Goal: Communication & Community: Answer question/provide support

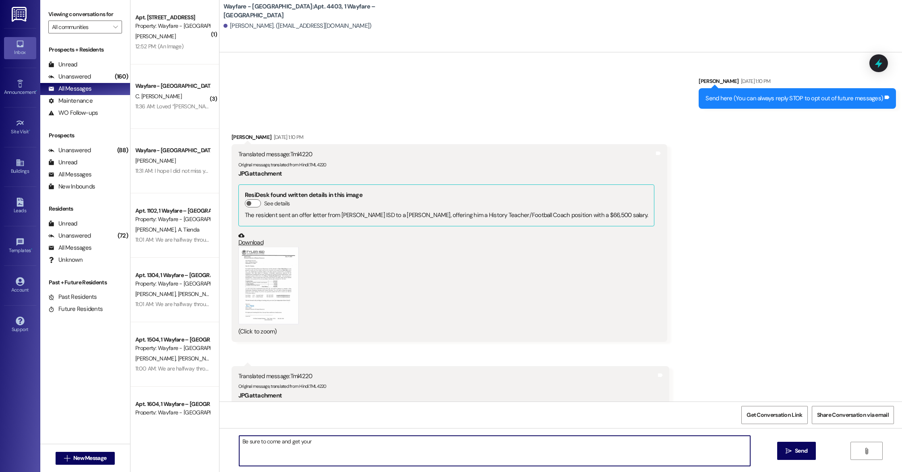
scroll to position [2239, 0]
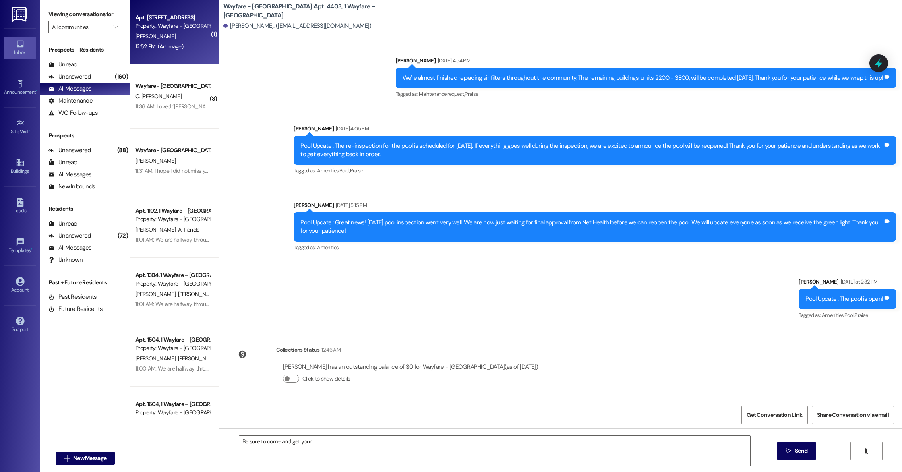
click at [158, 40] on div "[PERSON_NAME]" at bounding box center [173, 36] width 76 height 10
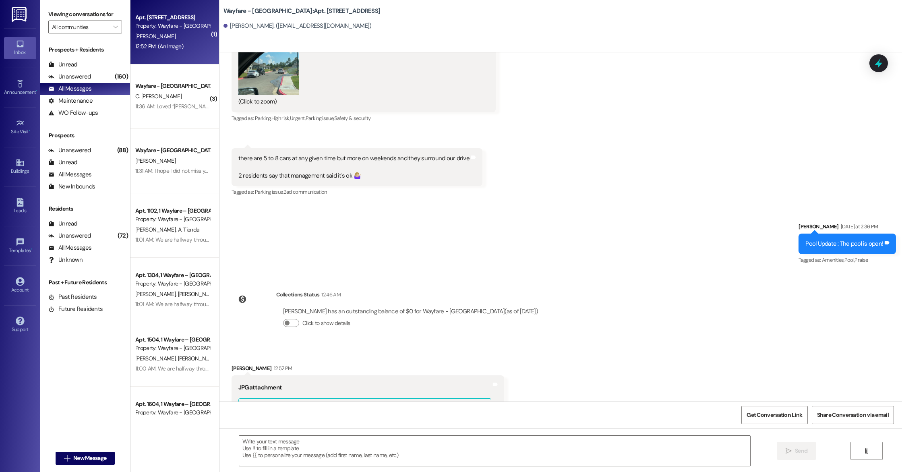
scroll to position [14926, 0]
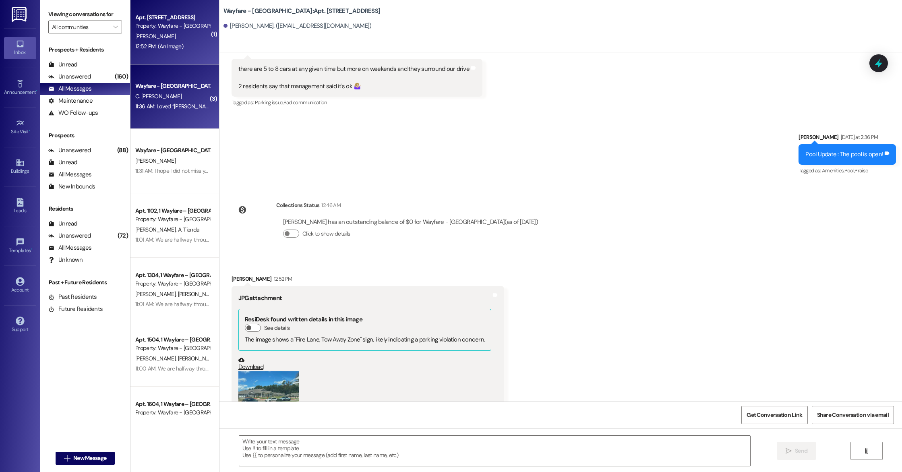
click at [180, 117] on div "Wayfare - [GEOGRAPHIC_DATA] C. [PERSON_NAME] 11:36 AM: Loved “[PERSON_NAME] (Wa…" at bounding box center [175, 96] width 89 height 64
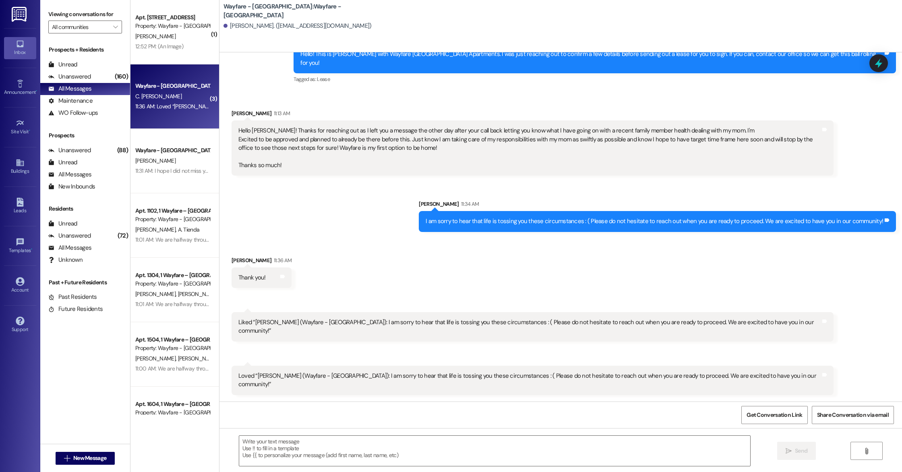
scroll to position [1461, 0]
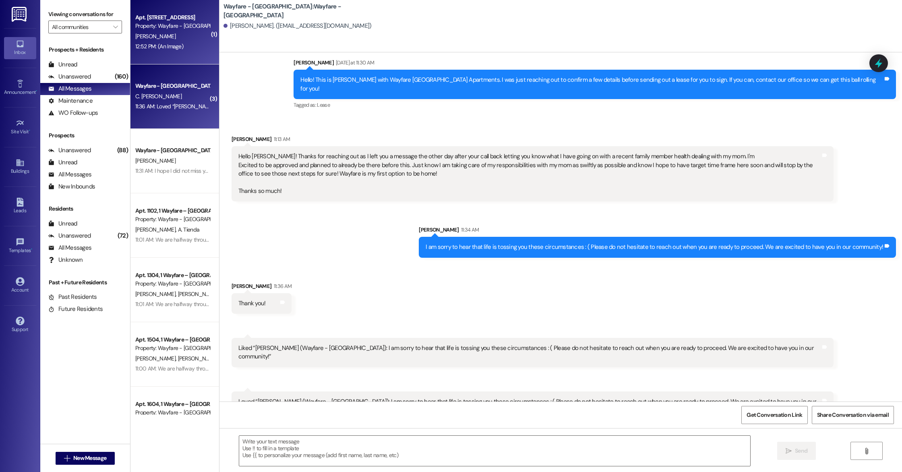
click at [176, 41] on div "12:52 PM: (An Image) 12:52 PM: (An Image)" at bounding box center [173, 46] width 76 height 10
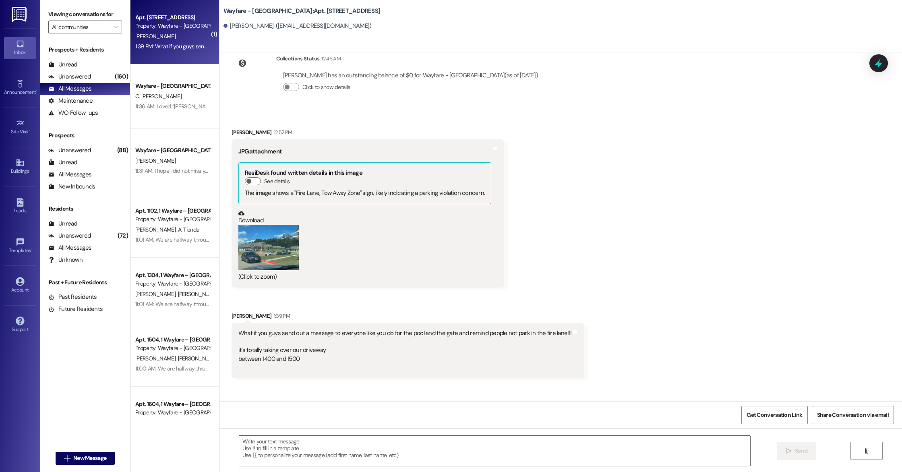
scroll to position [15129, 0]
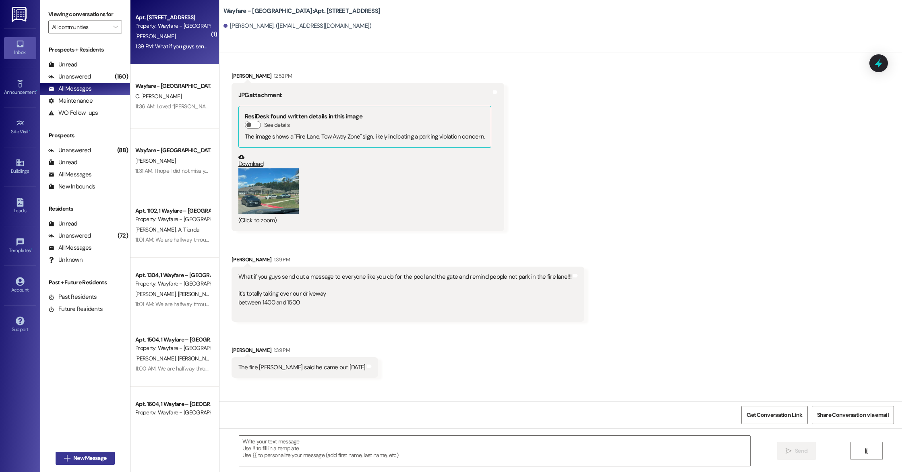
click at [84, 460] on span "New Message" at bounding box center [89, 458] width 33 height 8
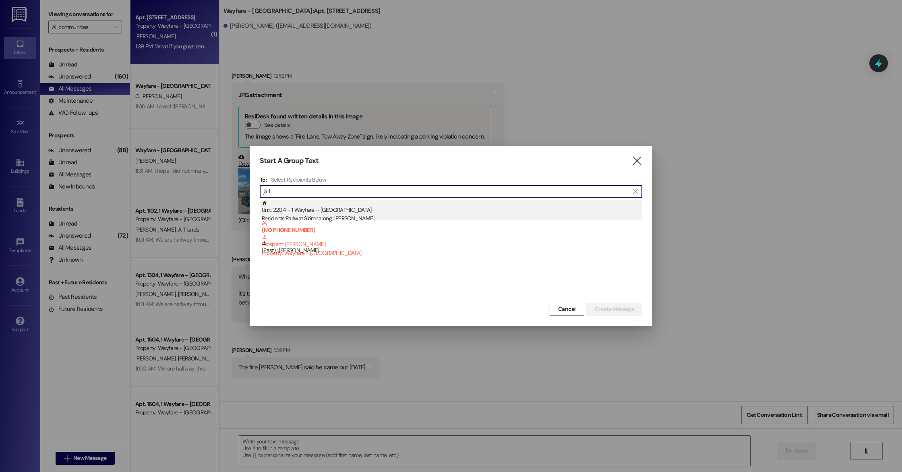
type input "jari"
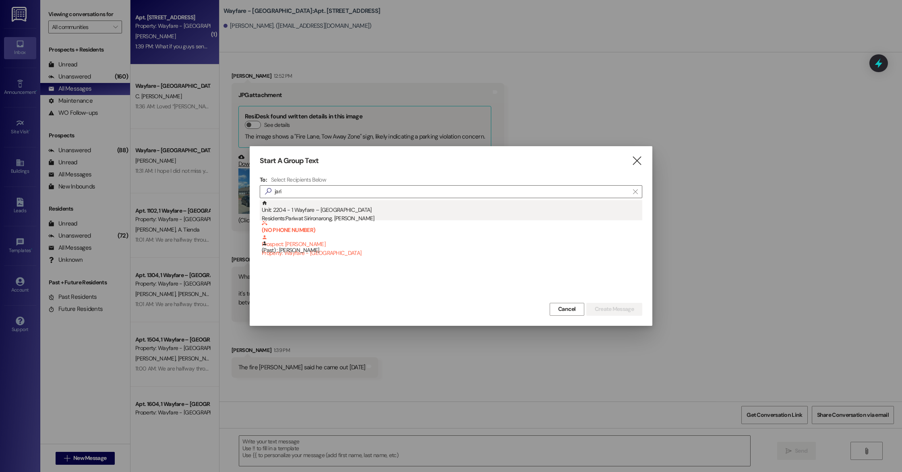
click at [362, 214] on div "Residents: [PERSON_NAME], [PERSON_NAME]" at bounding box center [452, 218] width 381 height 8
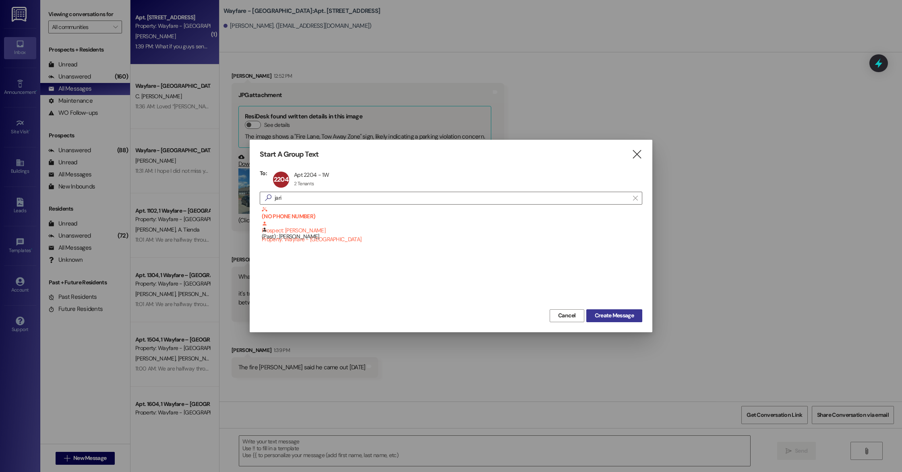
click at [601, 315] on span "Create Message" at bounding box center [614, 315] width 39 height 8
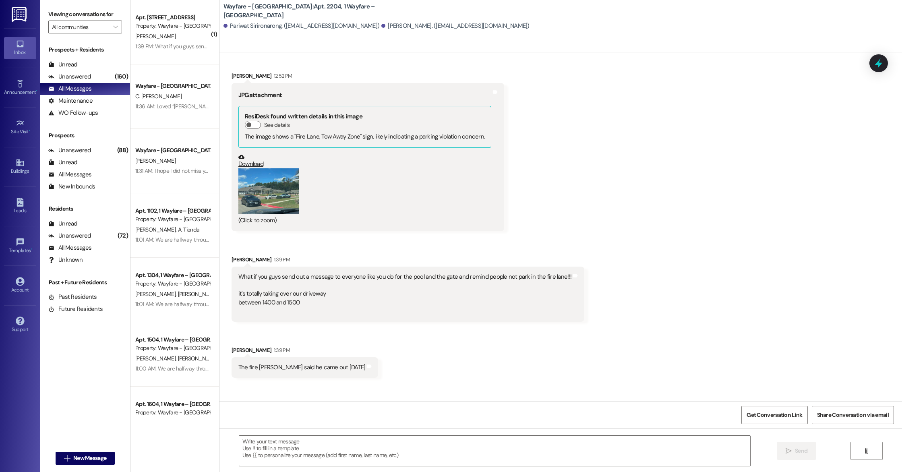
scroll to position [3468, 0]
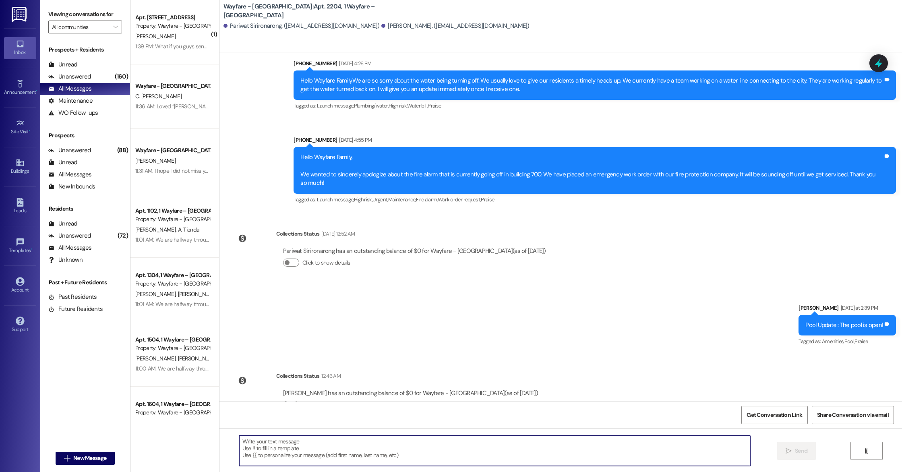
click at [338, 437] on textarea at bounding box center [494, 451] width 511 height 30
type textarea "We have received a package for you in our office! If you get a chance, you can …"
click at [519, 437] on textarea "We have received a package for you in our office! If you get a chance, you can …" at bounding box center [494, 451] width 511 height 30
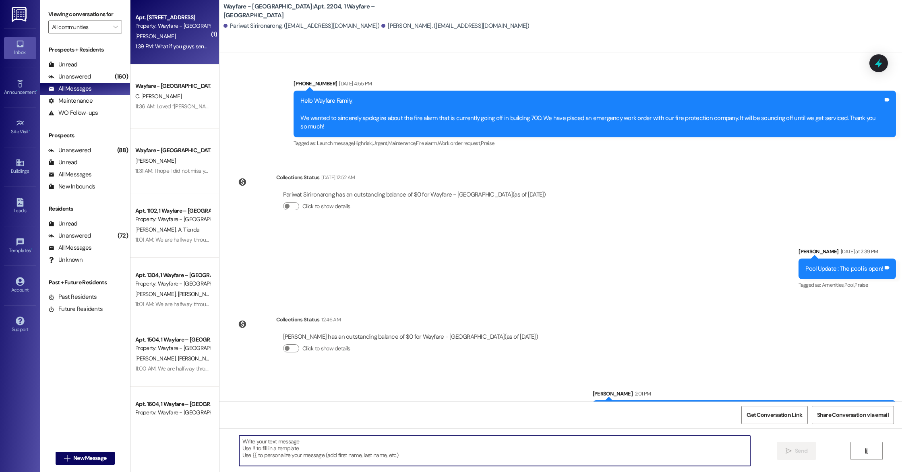
click at [179, 47] on div "1:39 PM: What if you guys send out a message to everyone like you do for the po…" at bounding box center [369, 46] width 468 height 7
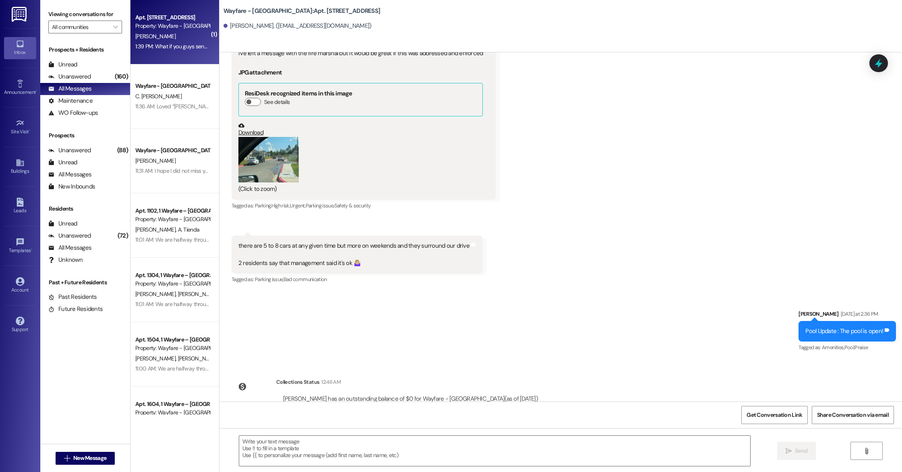
scroll to position [15144, 0]
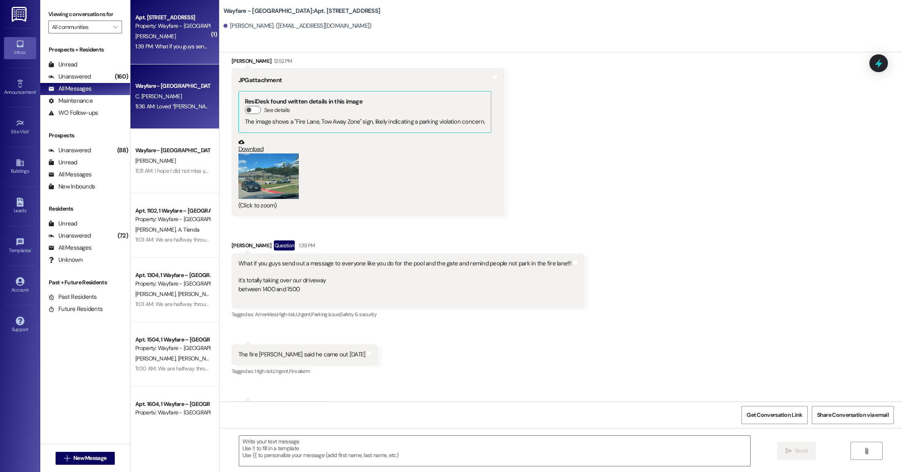
click at [179, 103] on div "11:36 AM: Loved “[PERSON_NAME] (Wayfare - [GEOGRAPHIC_DATA]): I am sorry to hea…" at bounding box center [425, 106] width 580 height 7
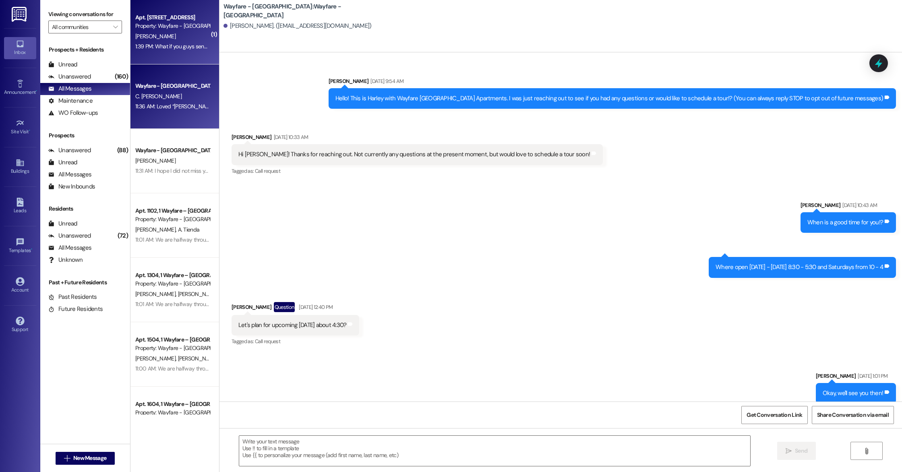
click at [173, 46] on div "1:39 PM: What if you guys send out a message to everyone like you do for the po…" at bounding box center [369, 46] width 468 height 7
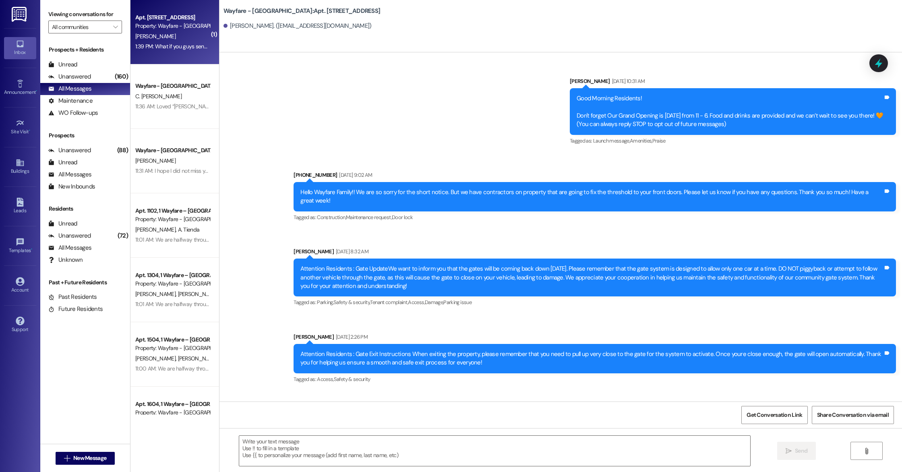
scroll to position [15144, 0]
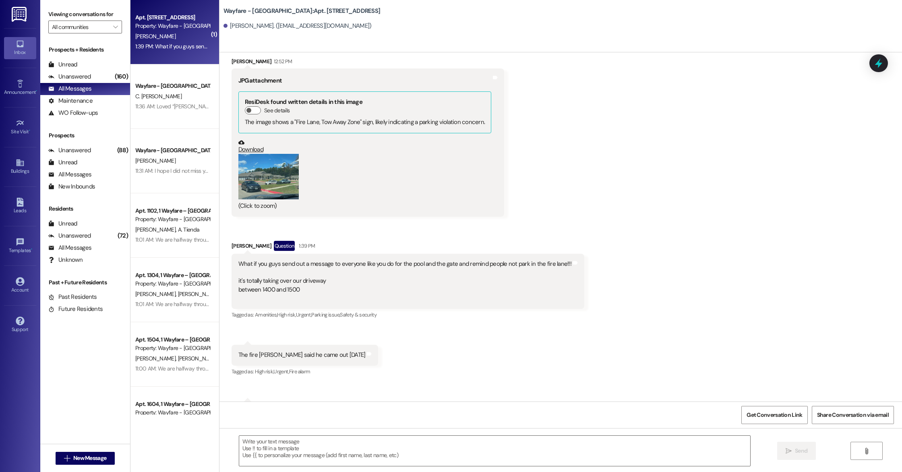
click at [254, 154] on button "Zoom image" at bounding box center [268, 177] width 60 height 46
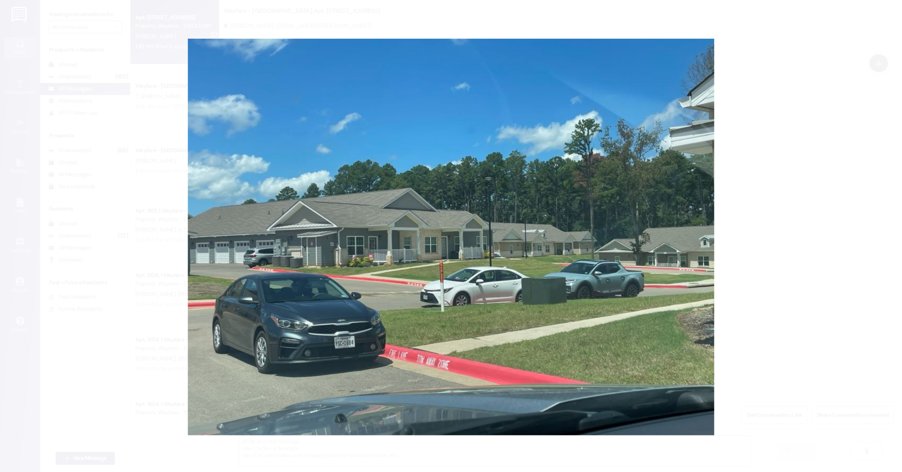
click at [589, 108] on button "Unzoom image" at bounding box center [451, 236] width 902 height 472
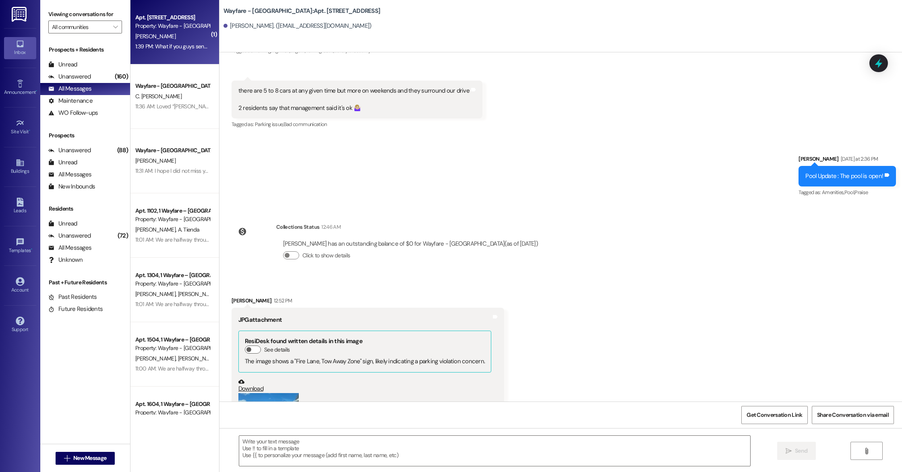
scroll to position [15144, 0]
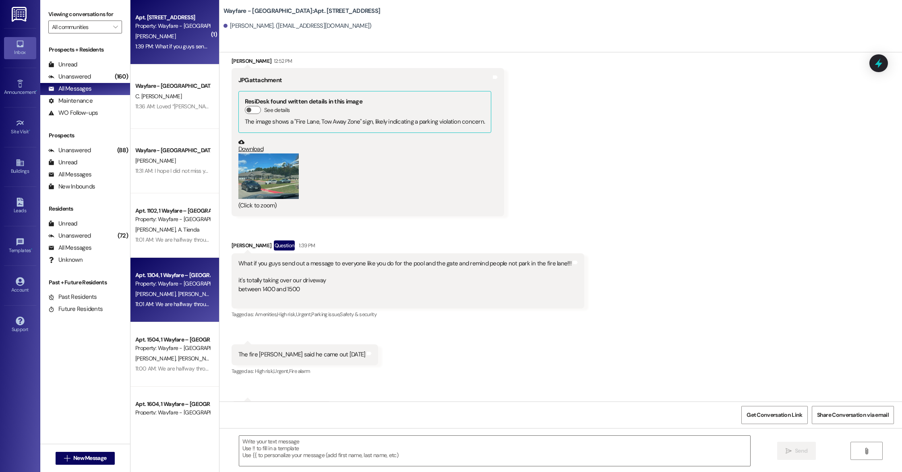
click at [163, 299] on div "11:01 AM: We are halfway through the month for August renewals! Be sure that yo…" at bounding box center [173, 304] width 76 height 10
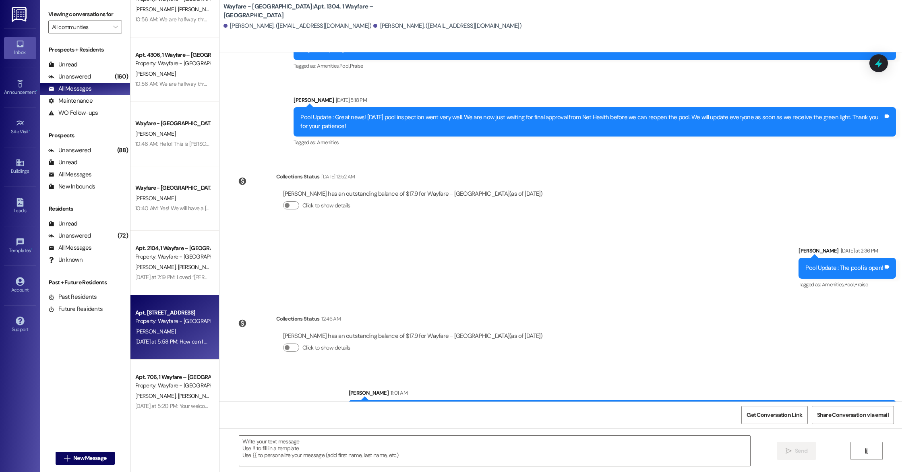
scroll to position [1060, 0]
click at [169, 344] on div "[DATE] at 5:58 PM: How can I make sure these texts also send to my roommate [PE…" at bounding box center [173, 340] width 76 height 10
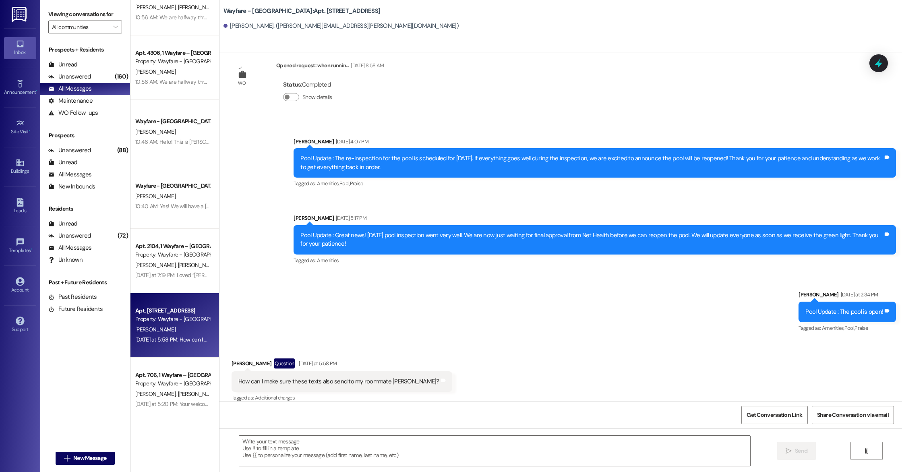
scroll to position [2140, 0]
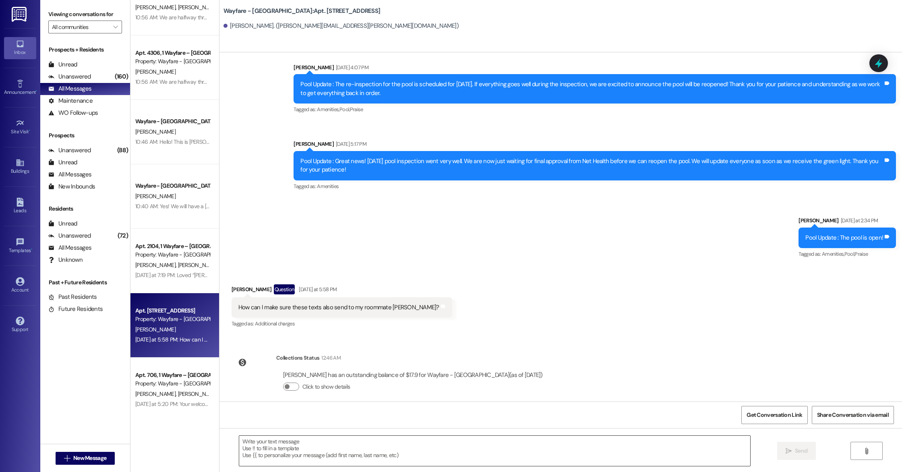
click at [317, 446] on textarea at bounding box center [494, 451] width 511 height 30
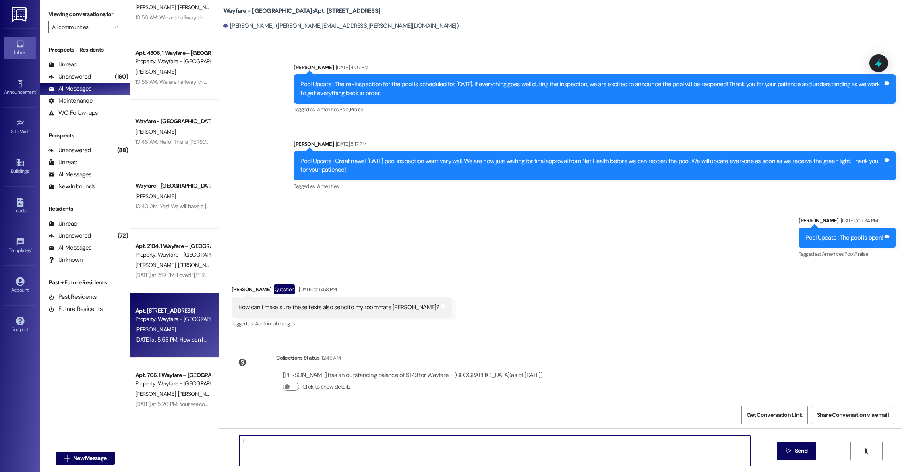
type textarea "I"
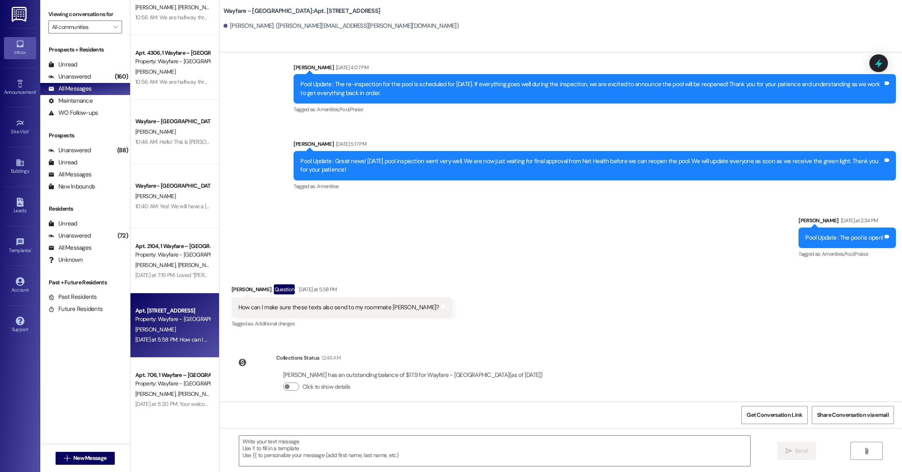
click at [224, 26] on div at bounding box center [226, 26] width 4 height 4
click at [91, 459] on span "New Message" at bounding box center [89, 458] width 33 height 8
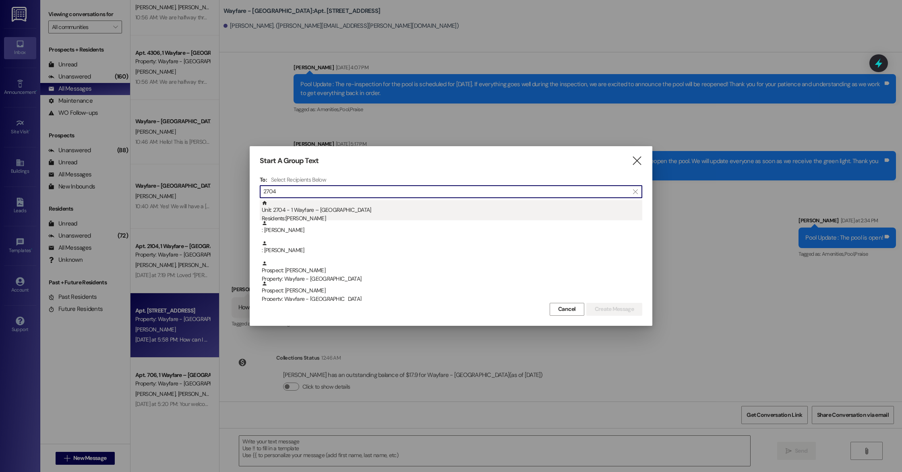
type input "2704"
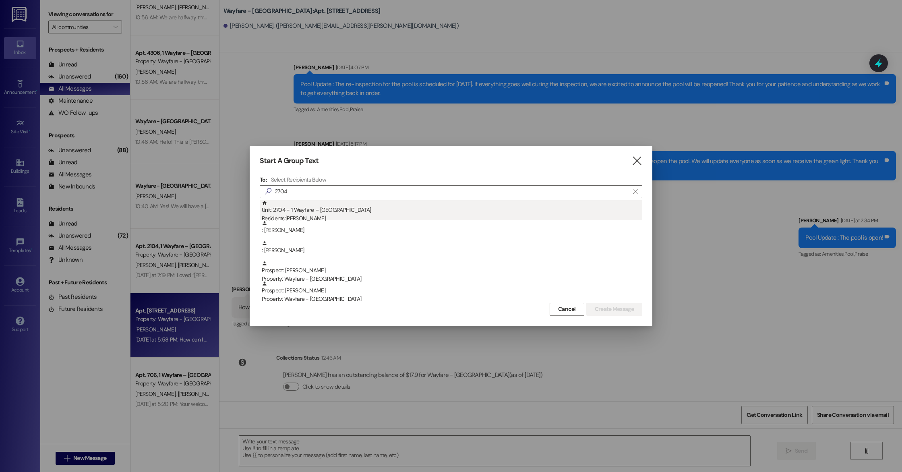
click at [325, 214] on div "Residents: [PERSON_NAME]" at bounding box center [452, 218] width 381 height 8
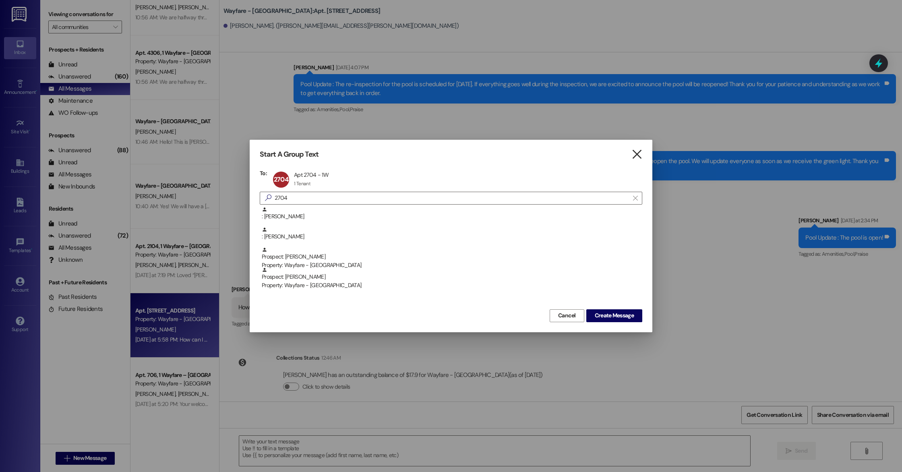
click at [637, 155] on icon "" at bounding box center [637, 154] width 11 height 8
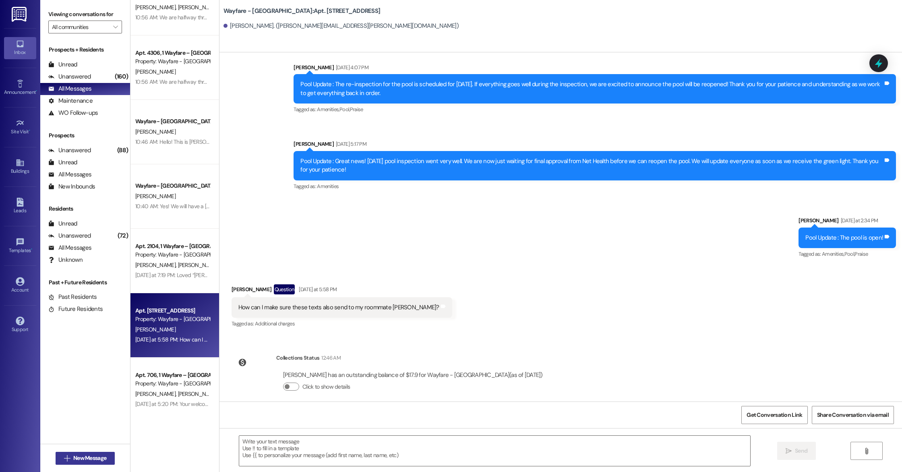
click at [104, 460] on span "New Message" at bounding box center [90, 458] width 36 height 8
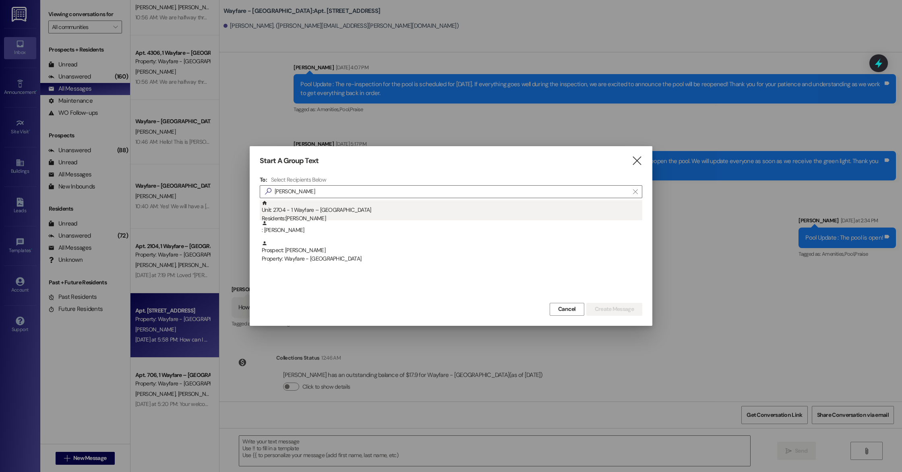
click at [325, 212] on div "Unit: 2704 - 1 Wayfare – [GEOGRAPHIC_DATA] Residents: [PERSON_NAME]" at bounding box center [452, 211] width 381 height 23
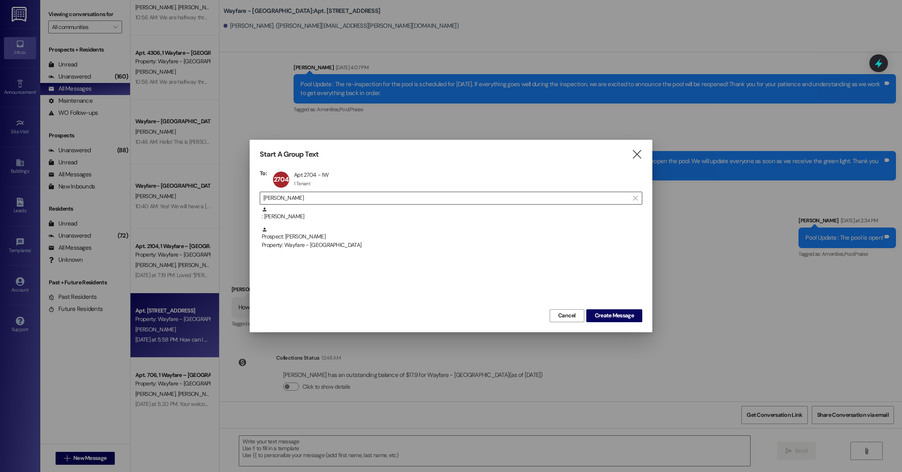
click at [297, 197] on input "[PERSON_NAME]" at bounding box center [446, 198] width 366 height 11
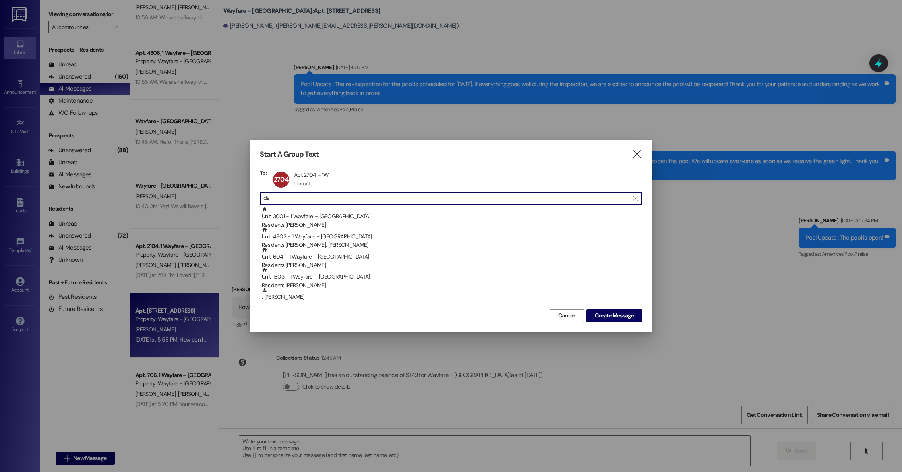
type input "d"
type input "grace"
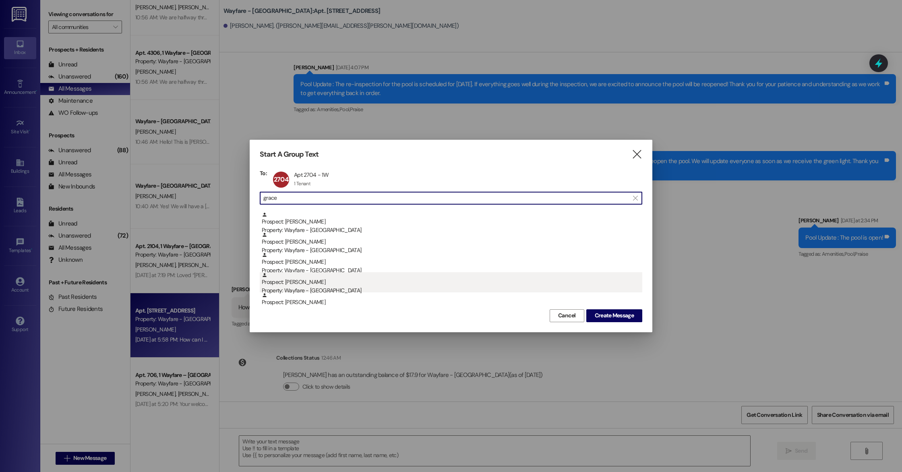
scroll to position [23, 0]
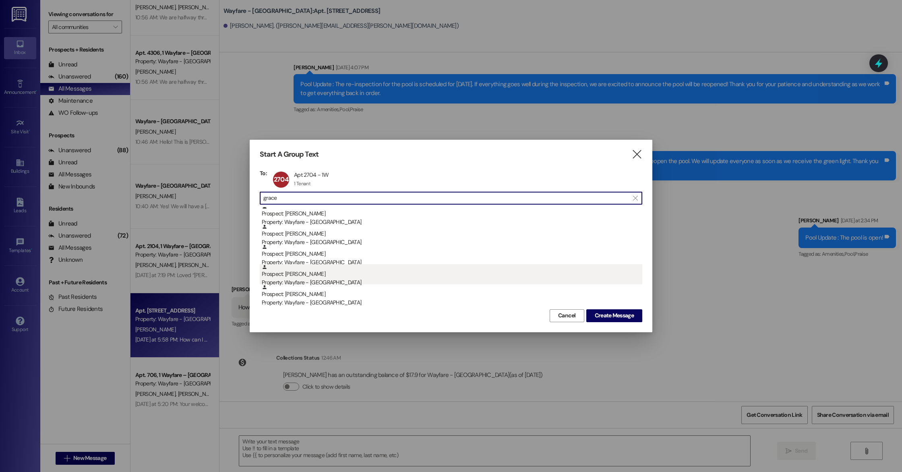
click at [321, 277] on div "Prospect: [PERSON_NAME] Property: Wayfare - [GEOGRAPHIC_DATA]" at bounding box center [452, 275] width 381 height 23
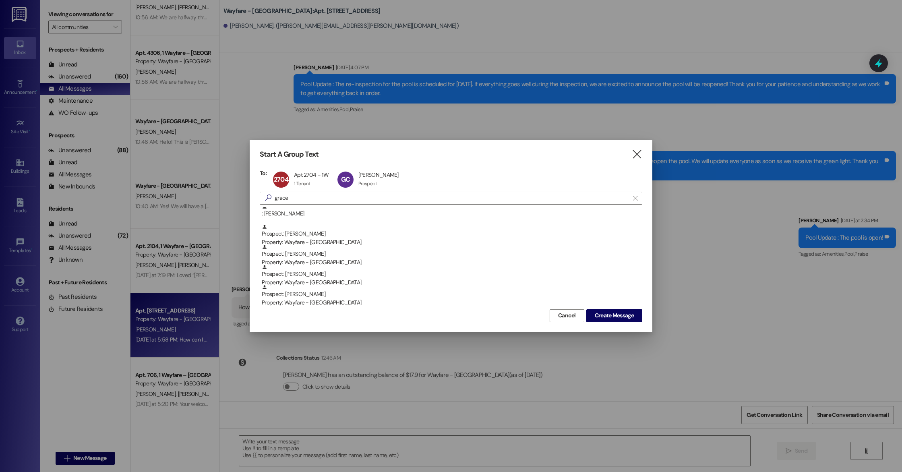
scroll to position [3, 0]
click at [605, 315] on span "Create Message" at bounding box center [614, 315] width 39 height 8
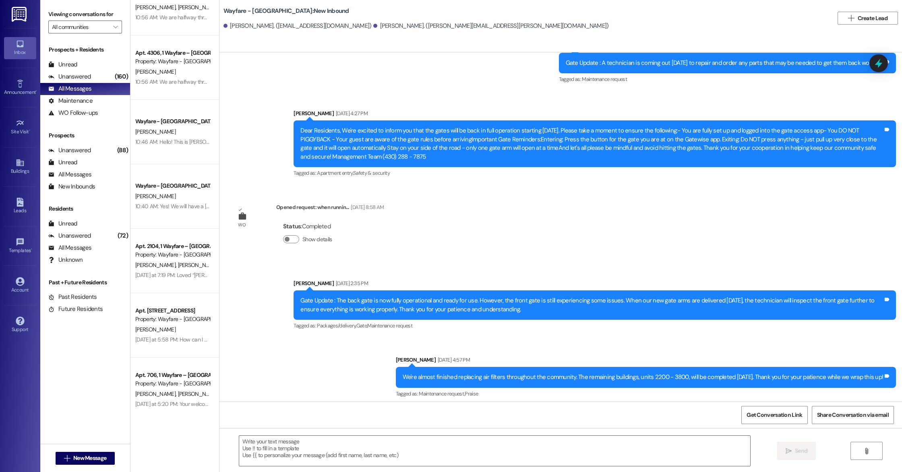
scroll to position [2807, 0]
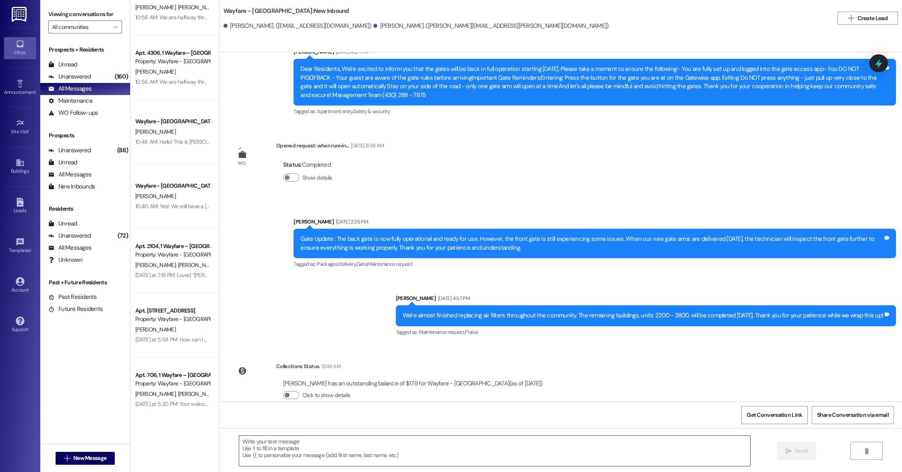
click at [321, 447] on textarea at bounding box center [494, 451] width 511 height 30
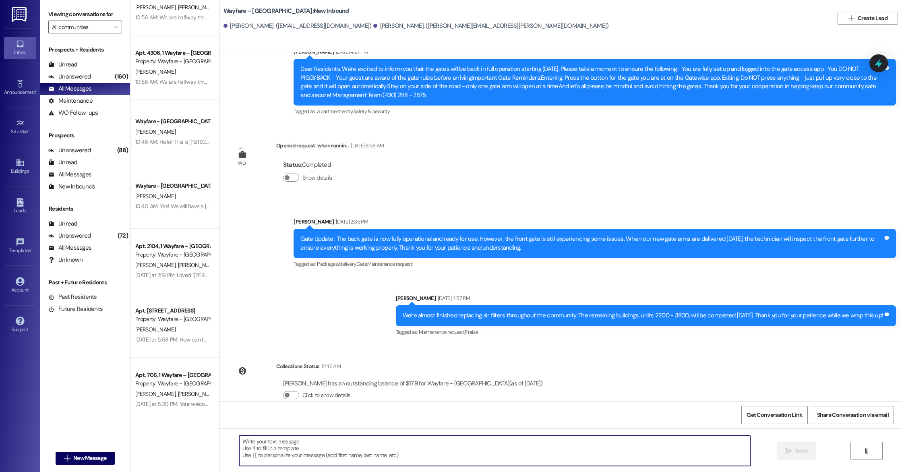
click at [250, 439] on textarea at bounding box center [494, 451] width 511 height 30
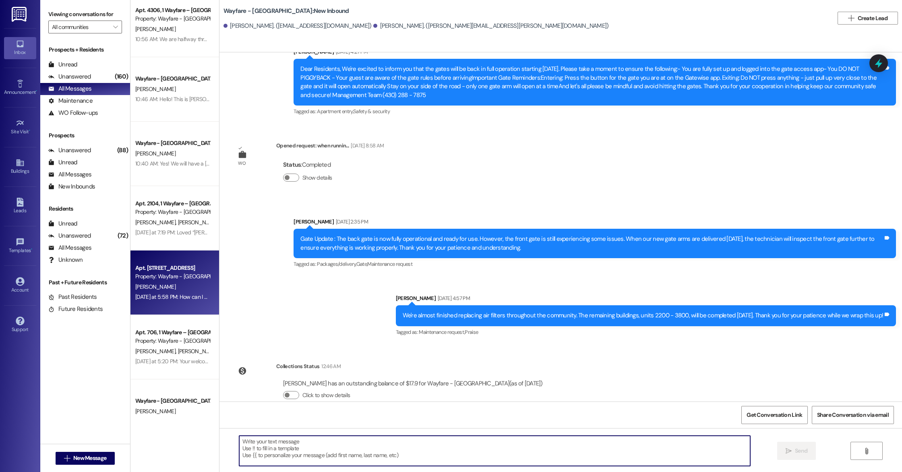
scroll to position [1104, 0]
click at [183, 287] on div "[PERSON_NAME]" at bounding box center [173, 286] width 76 height 10
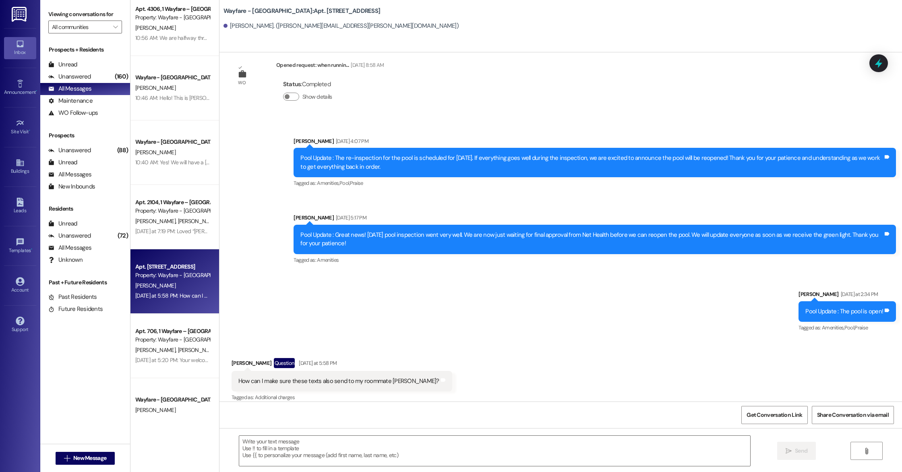
scroll to position [2066, 0]
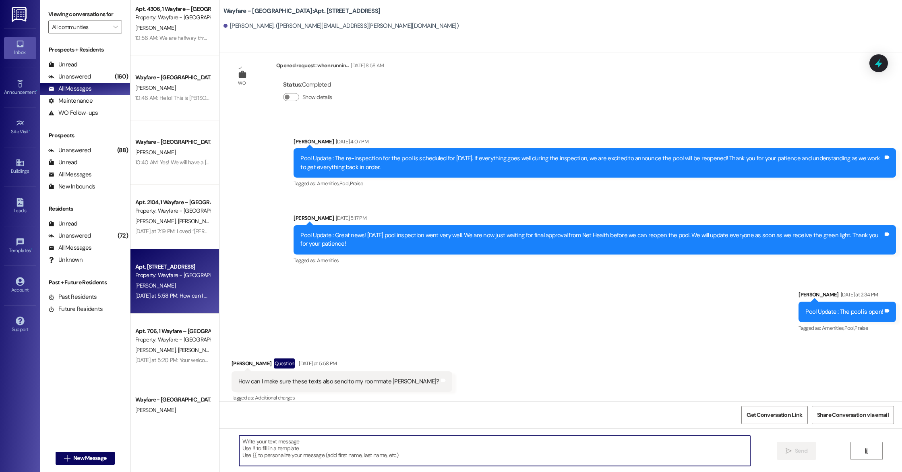
click at [283, 444] on textarea at bounding box center [494, 451] width 511 height 30
type textarea "I"
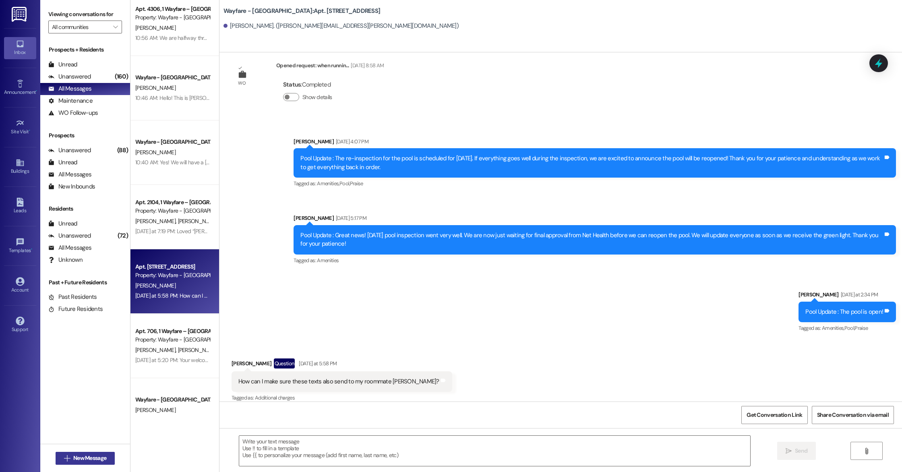
click at [67, 458] on span " New Message" at bounding box center [85, 458] width 46 height 8
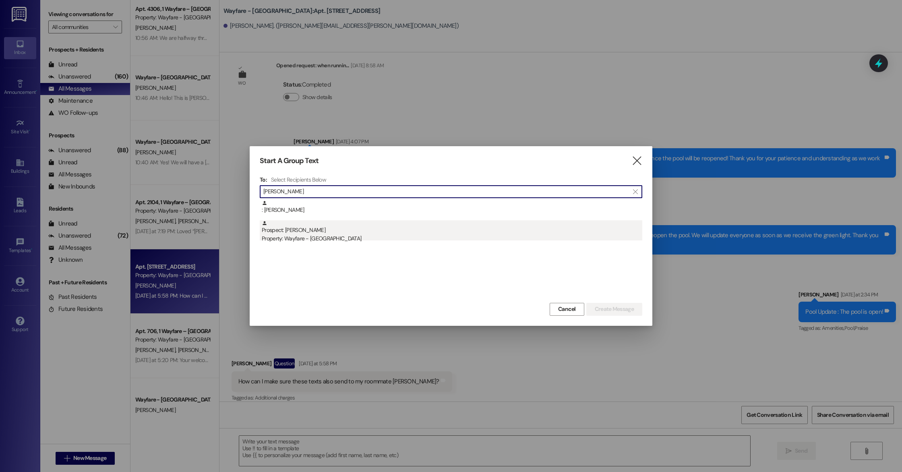
type input "[PERSON_NAME]"
click at [315, 226] on div "Prospect: [PERSON_NAME] Property: Wayfare - [GEOGRAPHIC_DATA]" at bounding box center [452, 231] width 381 height 23
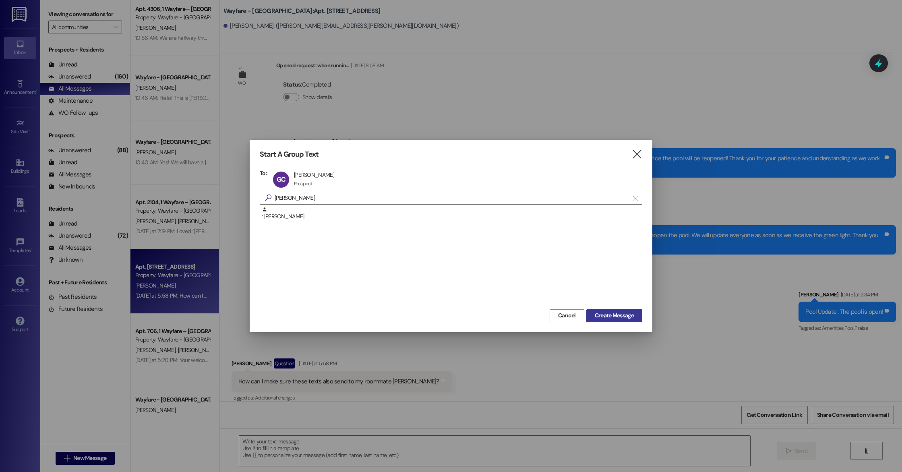
click at [600, 318] on span "Create Message" at bounding box center [614, 315] width 39 height 8
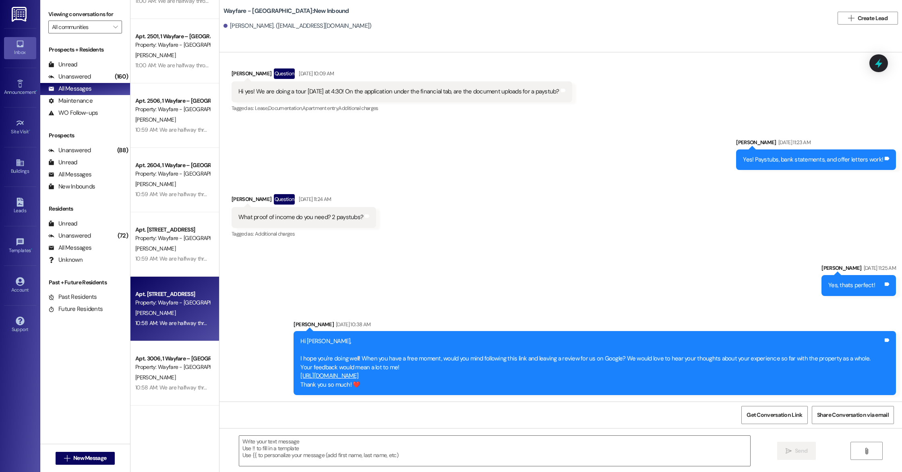
scroll to position [433, 0]
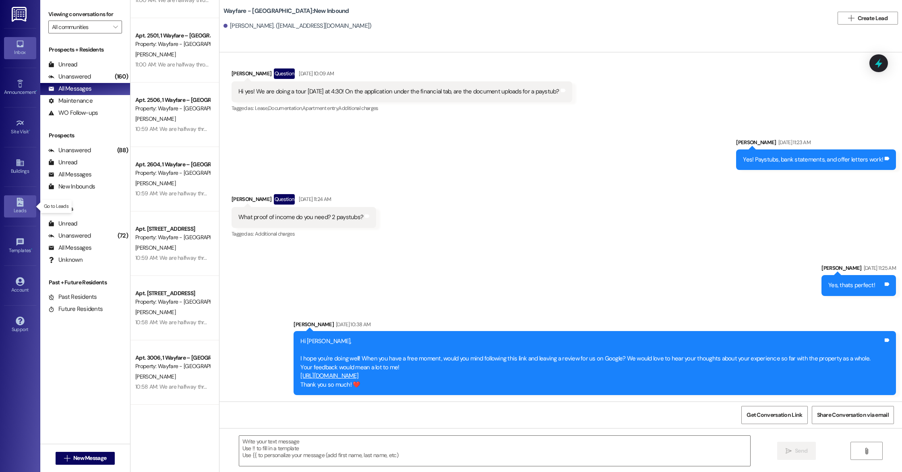
click at [19, 203] on icon at bounding box center [20, 202] width 7 height 9
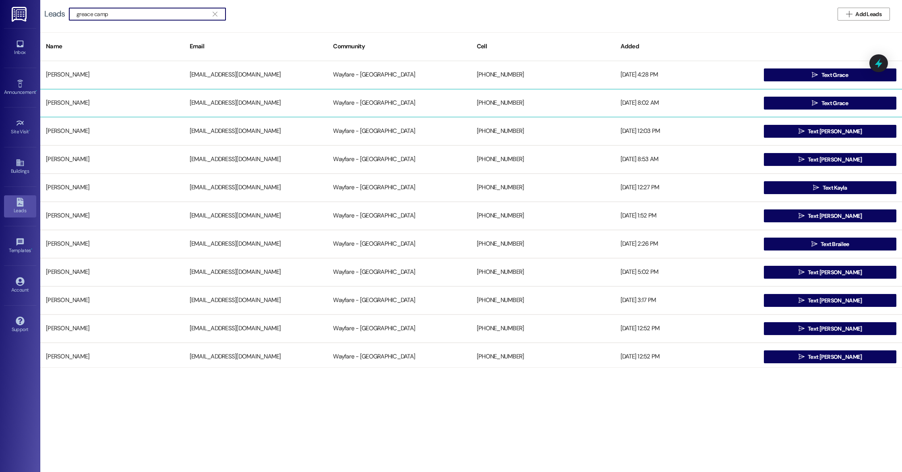
type input "greace camp"
click at [70, 104] on div "[PERSON_NAME]" at bounding box center [112, 103] width 144 height 16
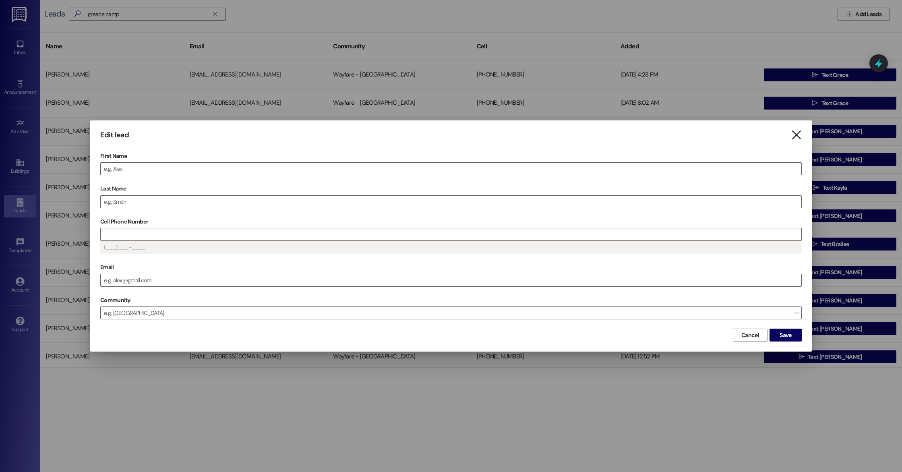
click at [795, 135] on icon "" at bounding box center [796, 135] width 11 height 8
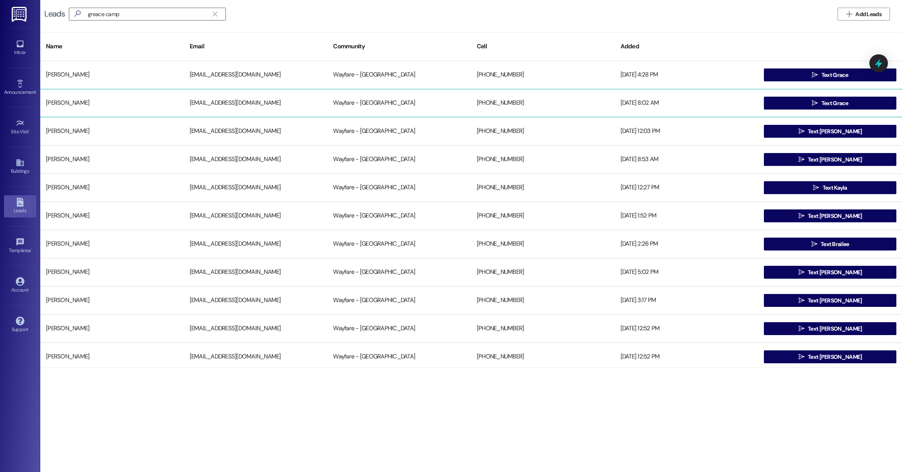
click at [165, 104] on div "[PERSON_NAME]" at bounding box center [112, 103] width 144 height 16
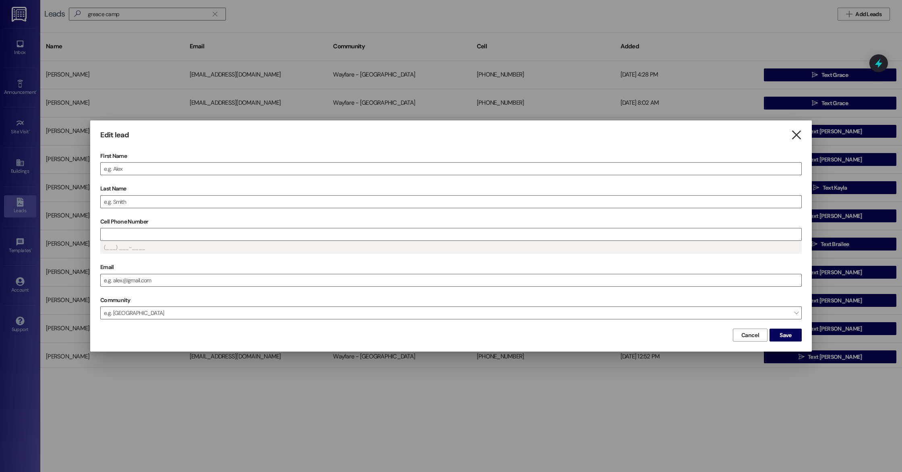
click at [797, 136] on icon "" at bounding box center [796, 135] width 11 height 8
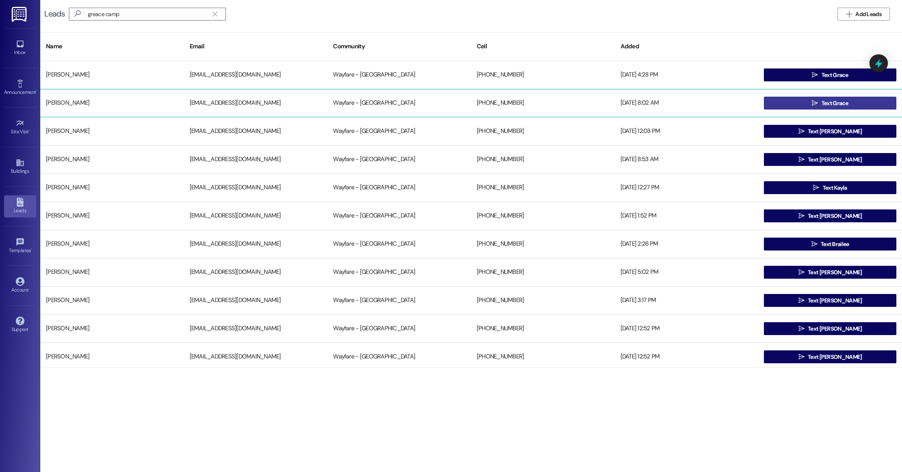
click at [787, 108] on button " Text Grace" at bounding box center [830, 103] width 133 height 13
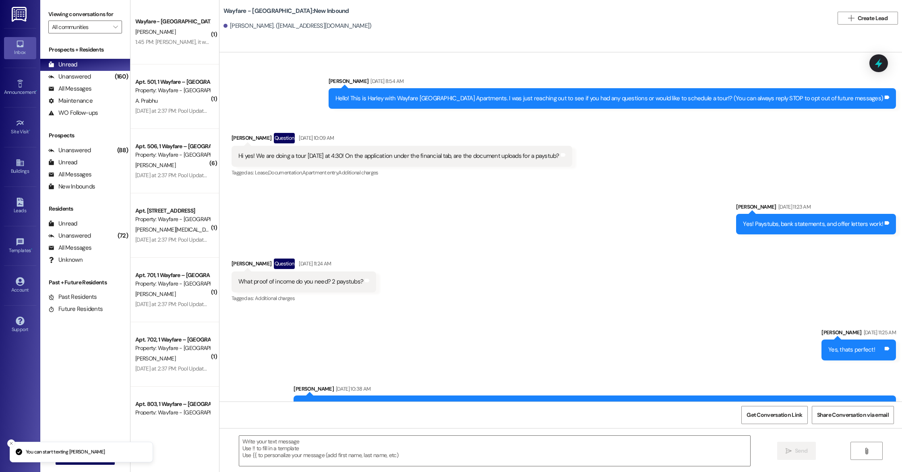
scroll to position [64, 0]
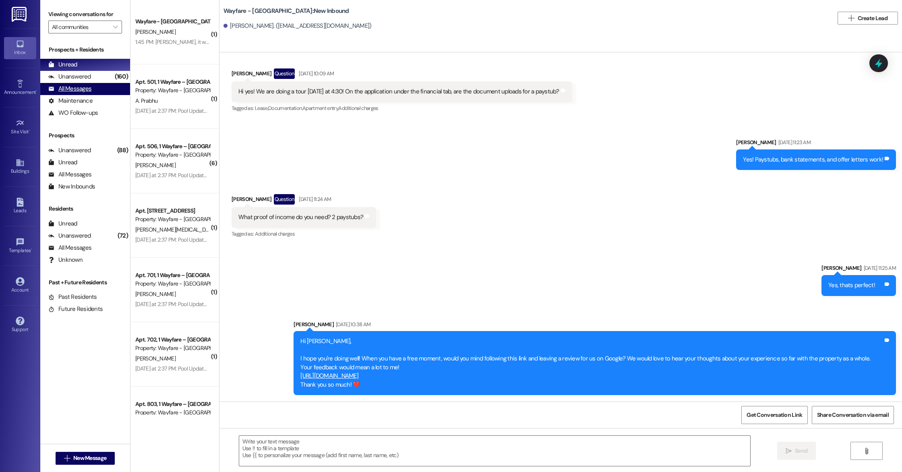
click at [73, 87] on div "All Messages" at bounding box center [69, 89] width 43 height 8
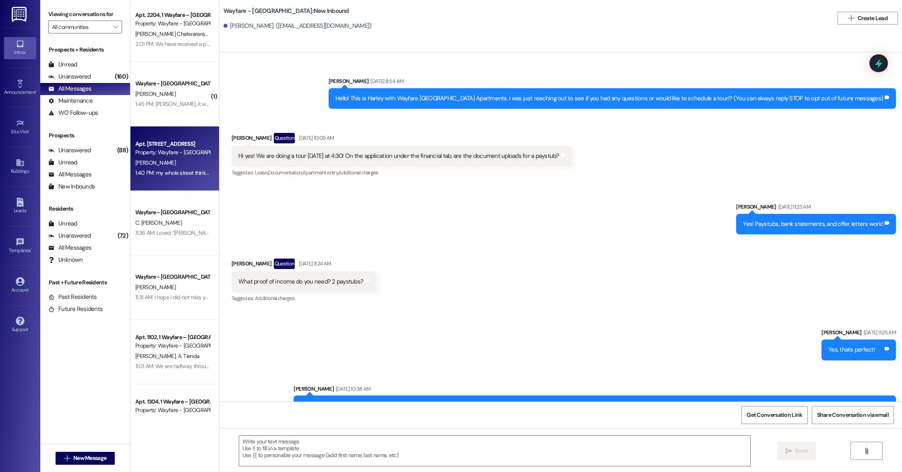
scroll to position [0, 0]
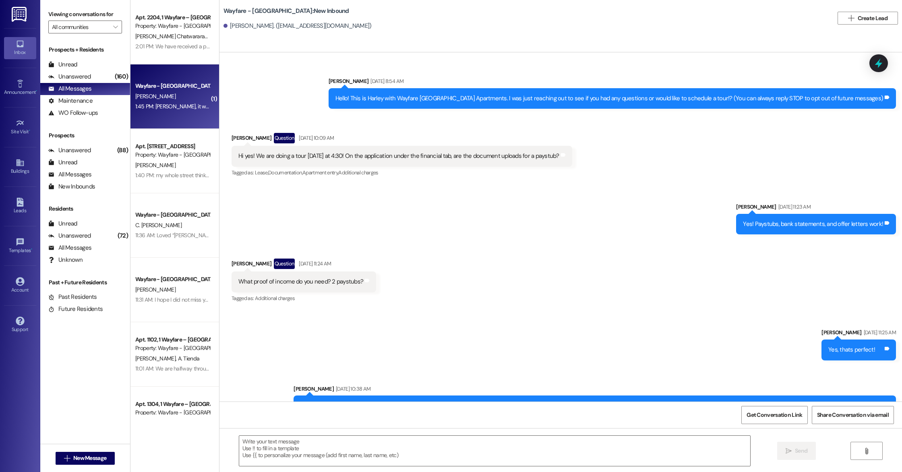
click at [173, 109] on div "1:45 PM: [PERSON_NAME], it was wonderful meeting you. Thank you so very much fo…" at bounding box center [686, 106] width 1102 height 7
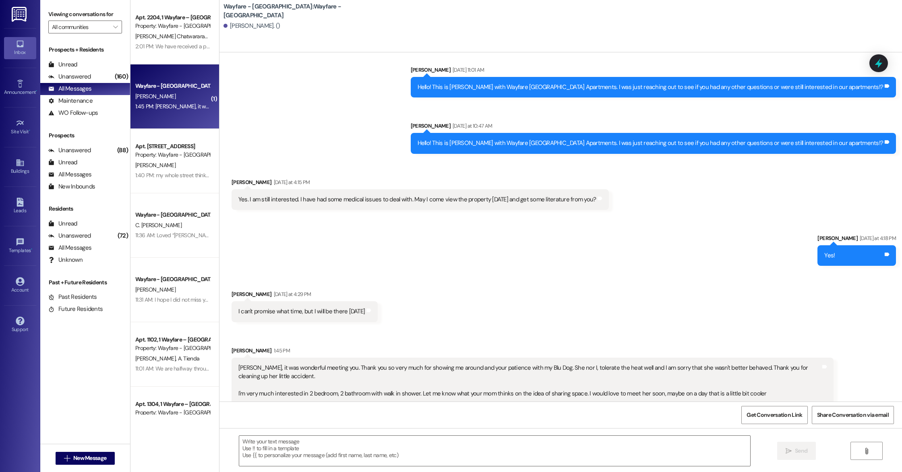
scroll to position [133, 0]
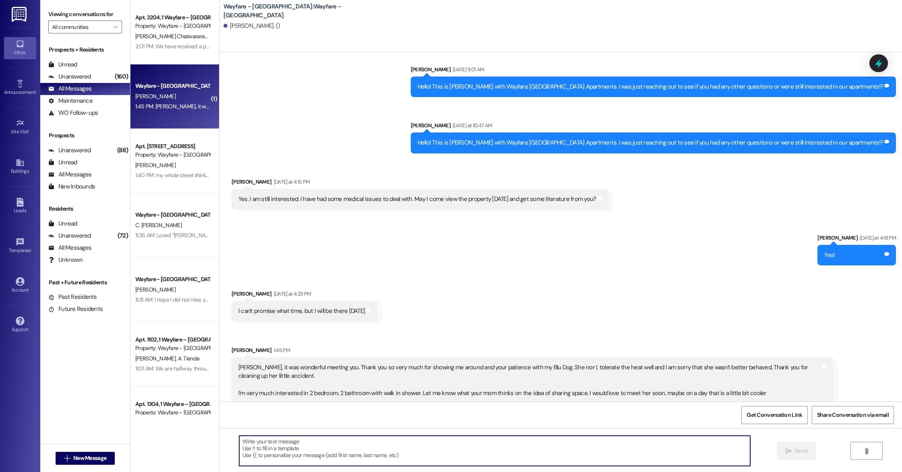
click at [290, 442] on textarea at bounding box center [494, 451] width 511 height 30
type textarea "The pleasure is all mine! I will get back with you with any updates I receive."
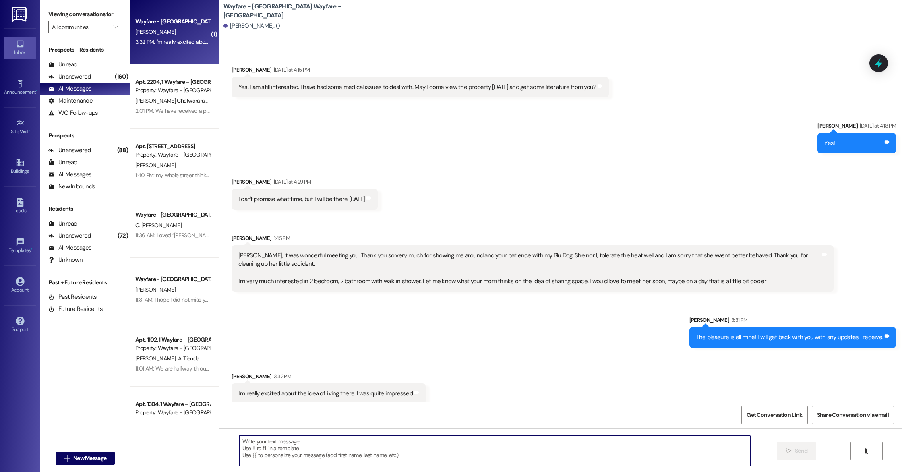
scroll to position [245, 0]
click at [294, 444] on textarea at bounding box center [494, 451] width 511 height 30
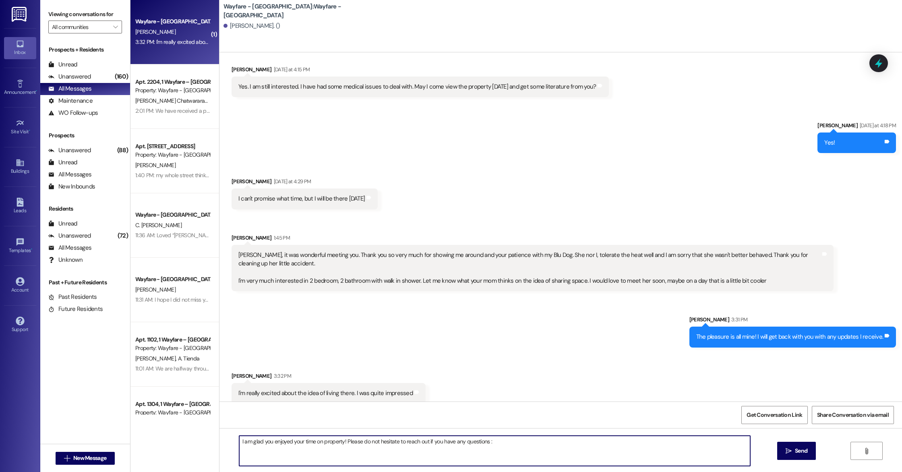
type textarea "I am glad you enjoyed your time on property! Please do not hesitate to reach ou…"
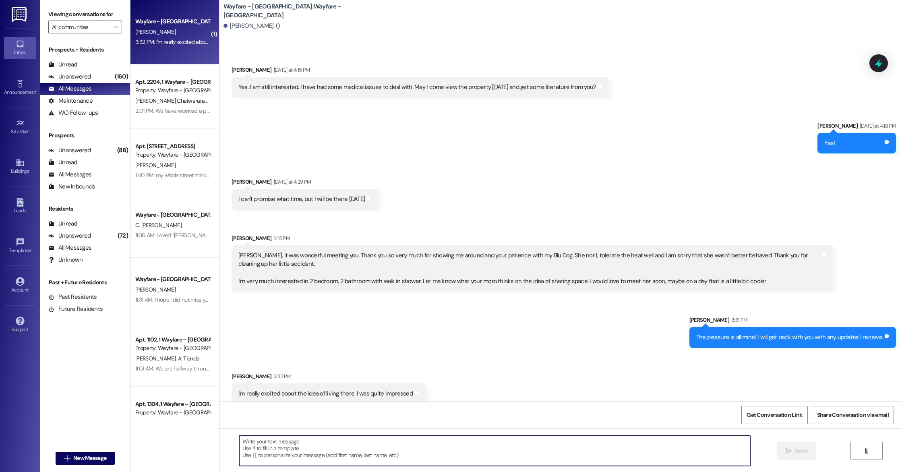
scroll to position [301, 0]
